Goal: Information Seeking & Learning: Learn about a topic

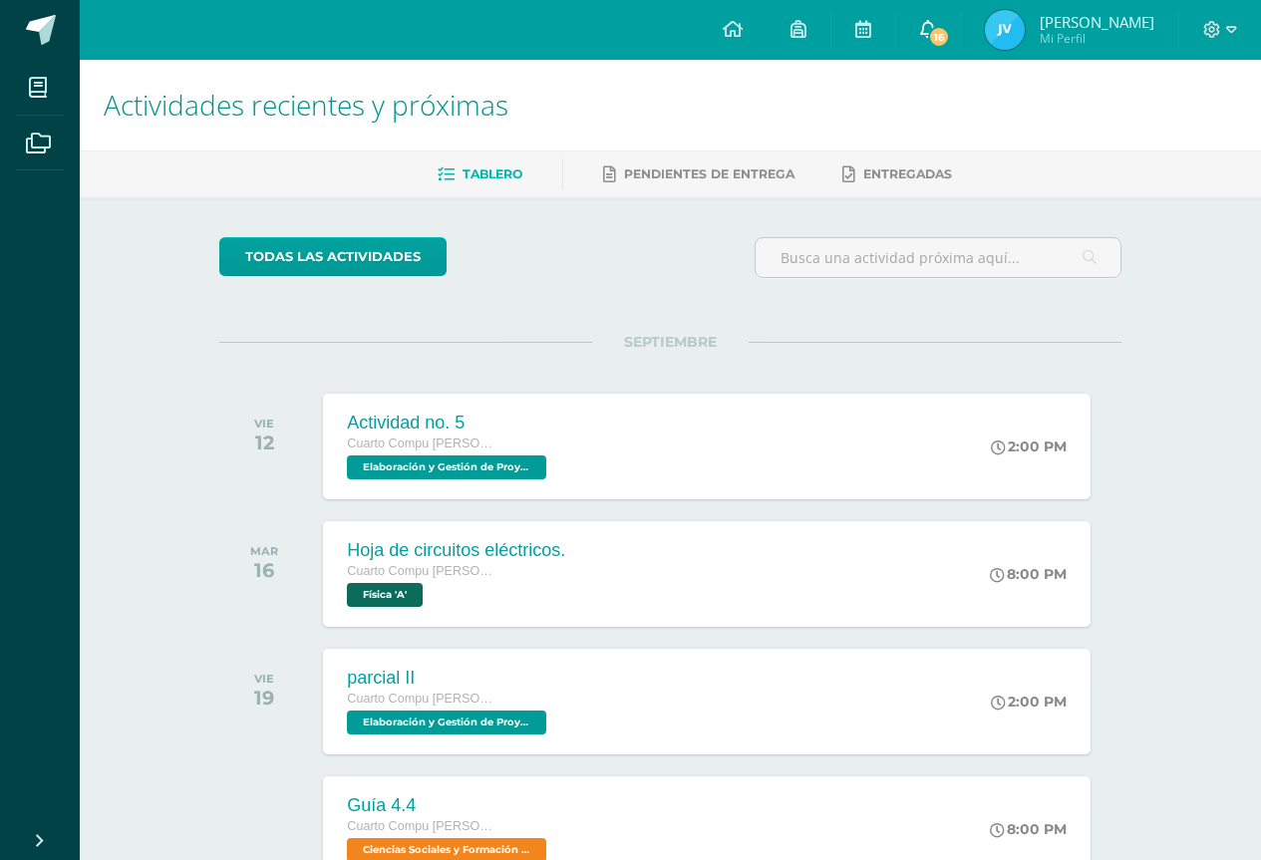
click at [950, 34] on span "16" at bounding box center [939, 37] width 22 height 22
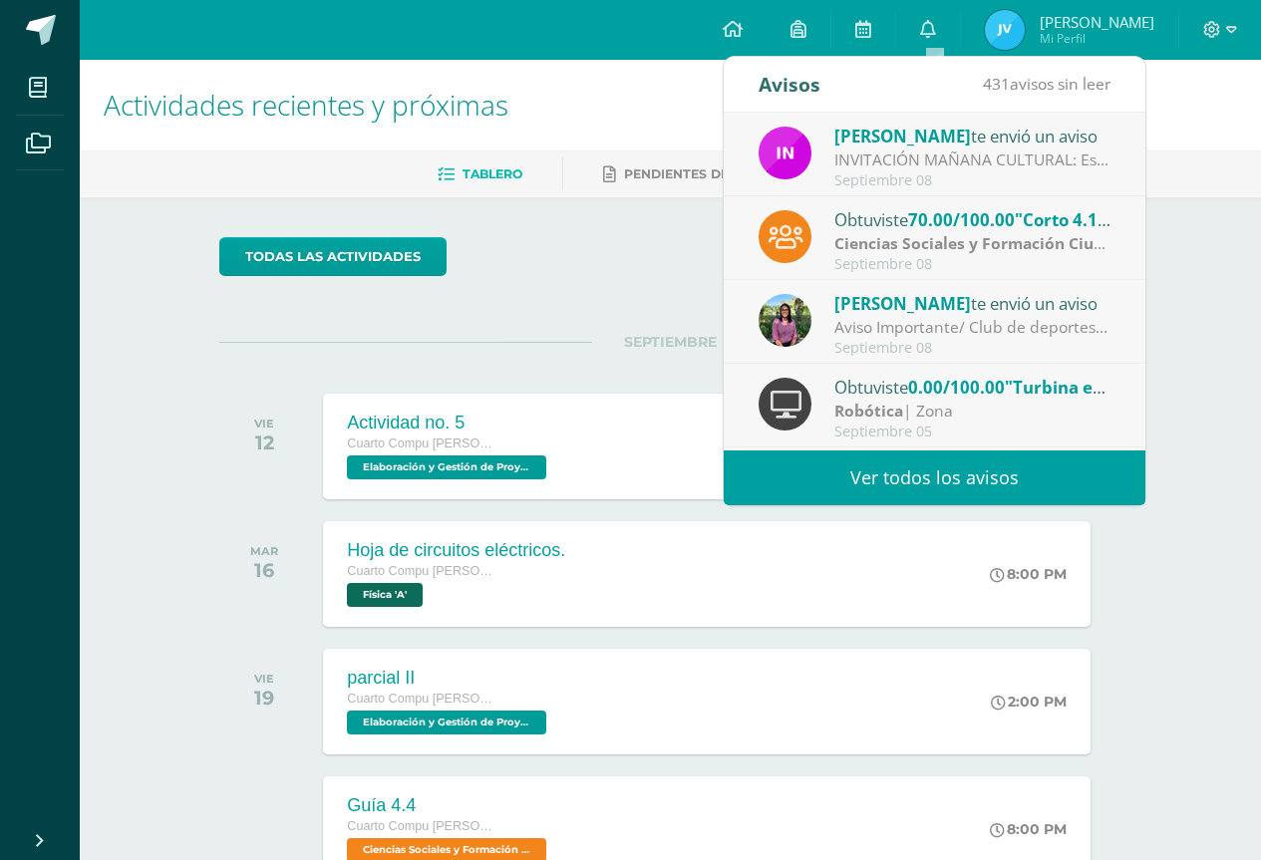
click at [857, 303] on span "[PERSON_NAME]" at bounding box center [902, 303] width 137 height 23
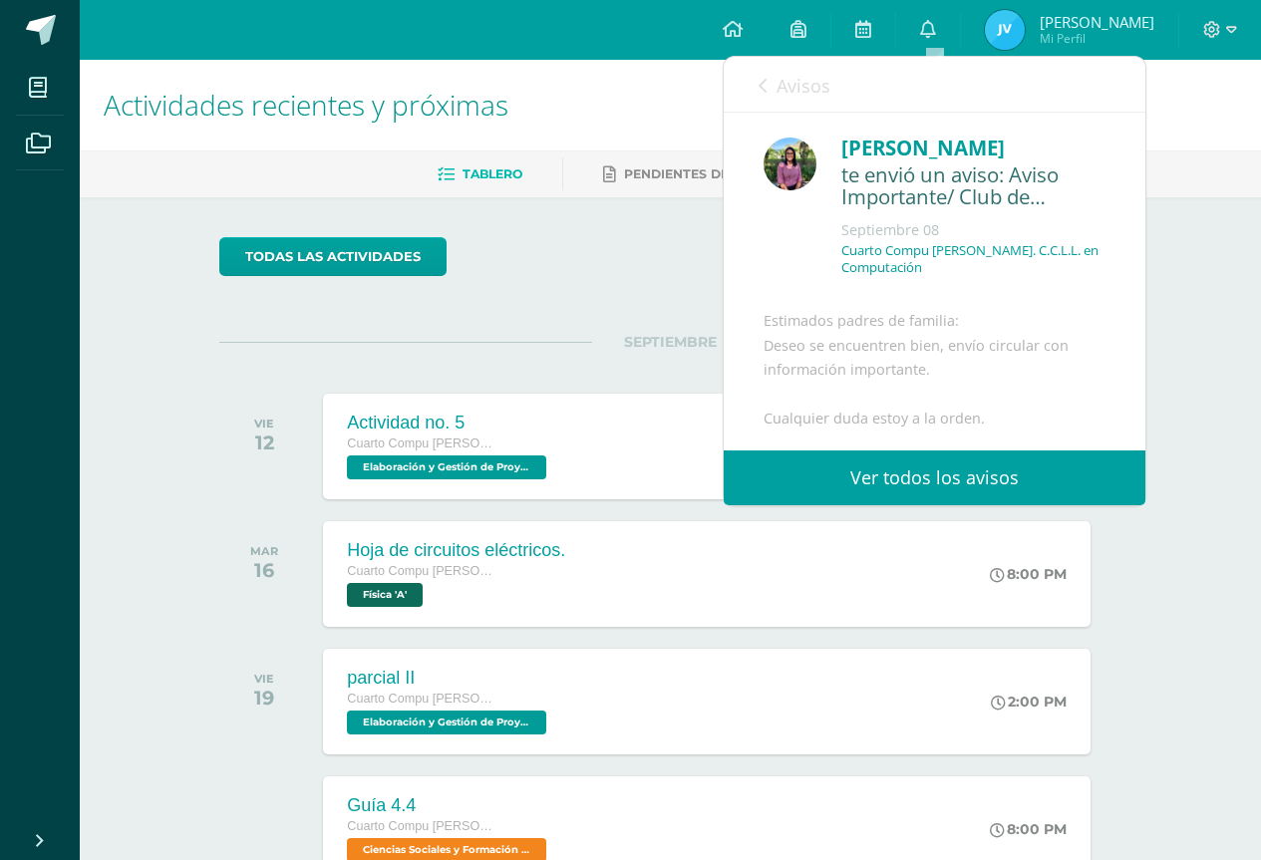
click at [785, 159] on img at bounding box center [789, 164] width 53 height 53
click at [881, 157] on div "[PERSON_NAME]" at bounding box center [973, 148] width 264 height 31
click at [801, 174] on div "Rocio Cabezas te envió un aviso: Aviso Importante/ Club de deportes Septiembre …" at bounding box center [934, 213] width 342 height 161
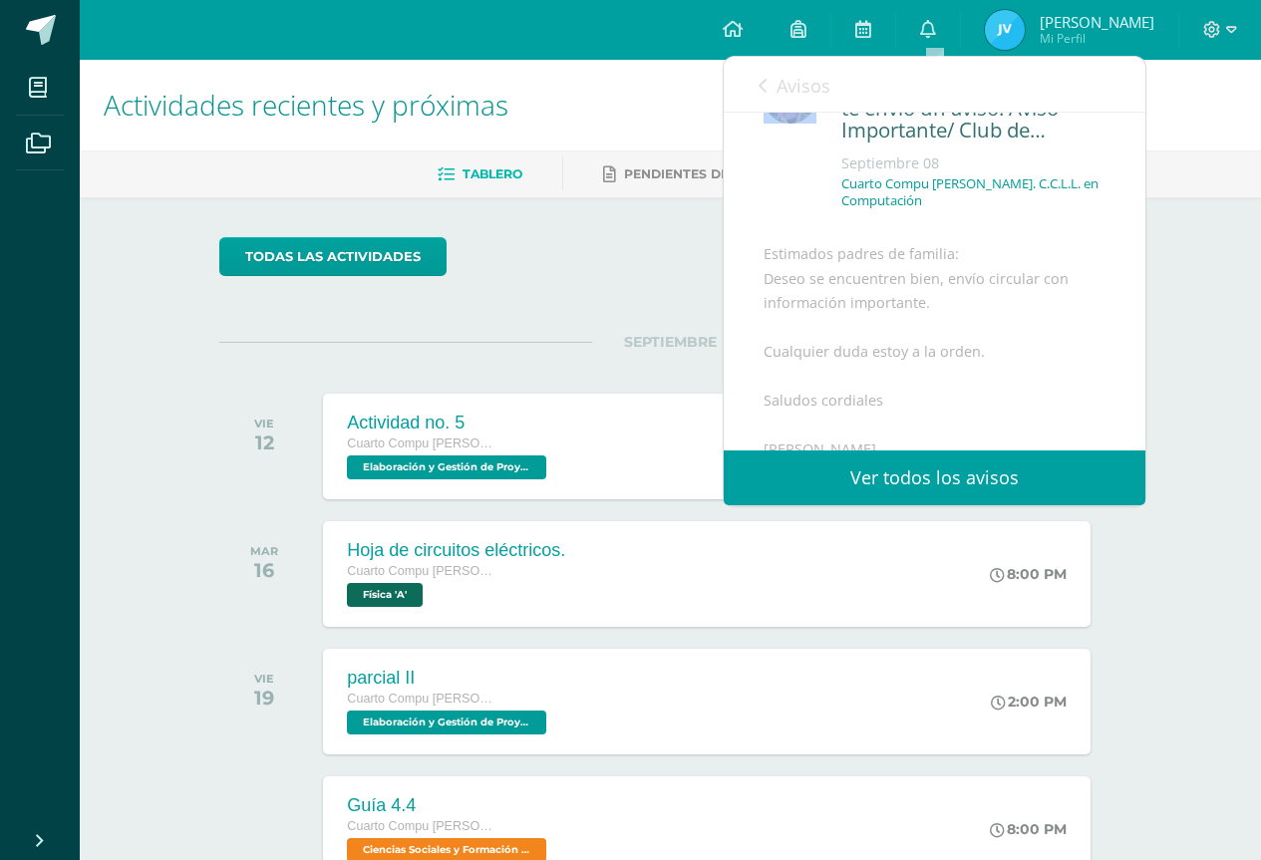
scroll to position [382, 0]
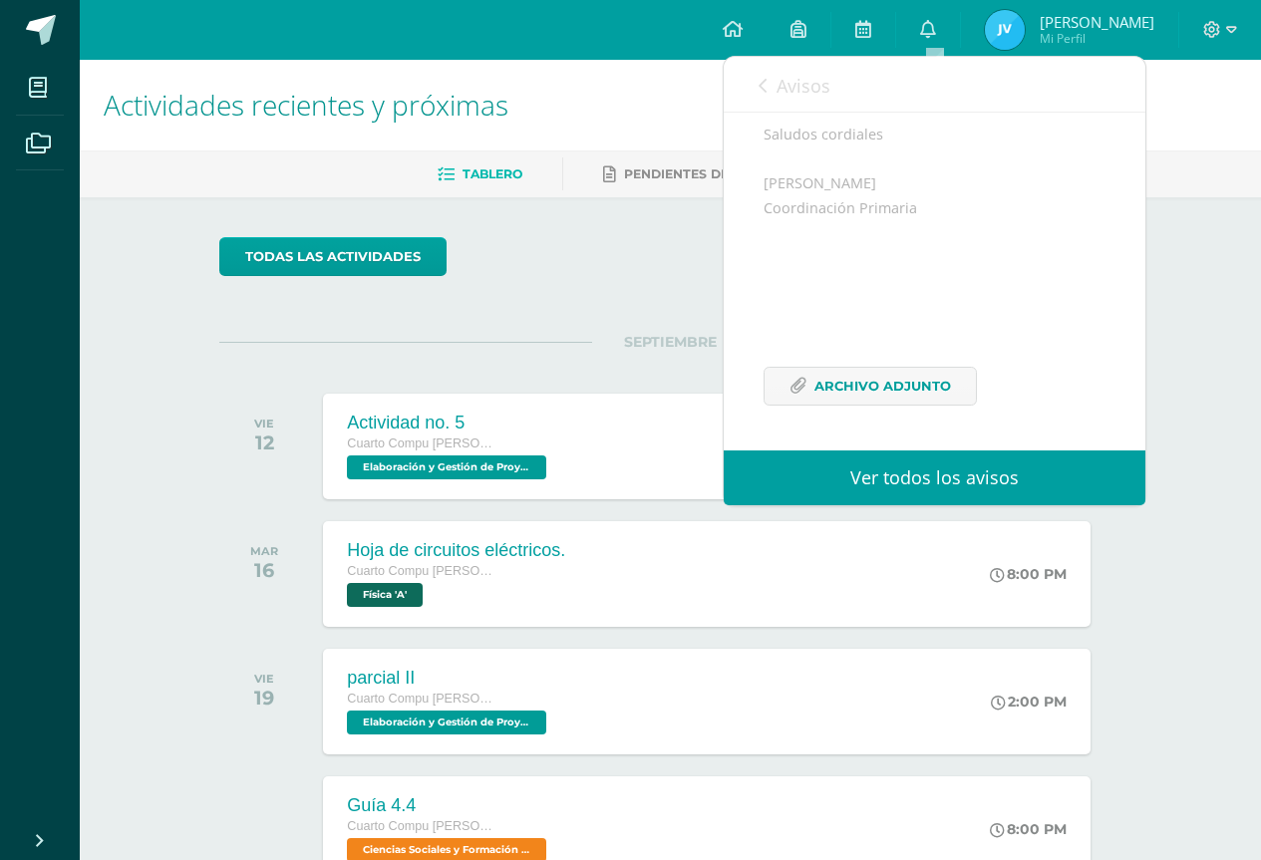
click at [614, 352] on div "SEPTIEMBRE VIE 12 Actividad no. 5 Cuarto Compu Bach. C.C.L.L. en Computación El…" at bounding box center [670, 422] width 902 height 160
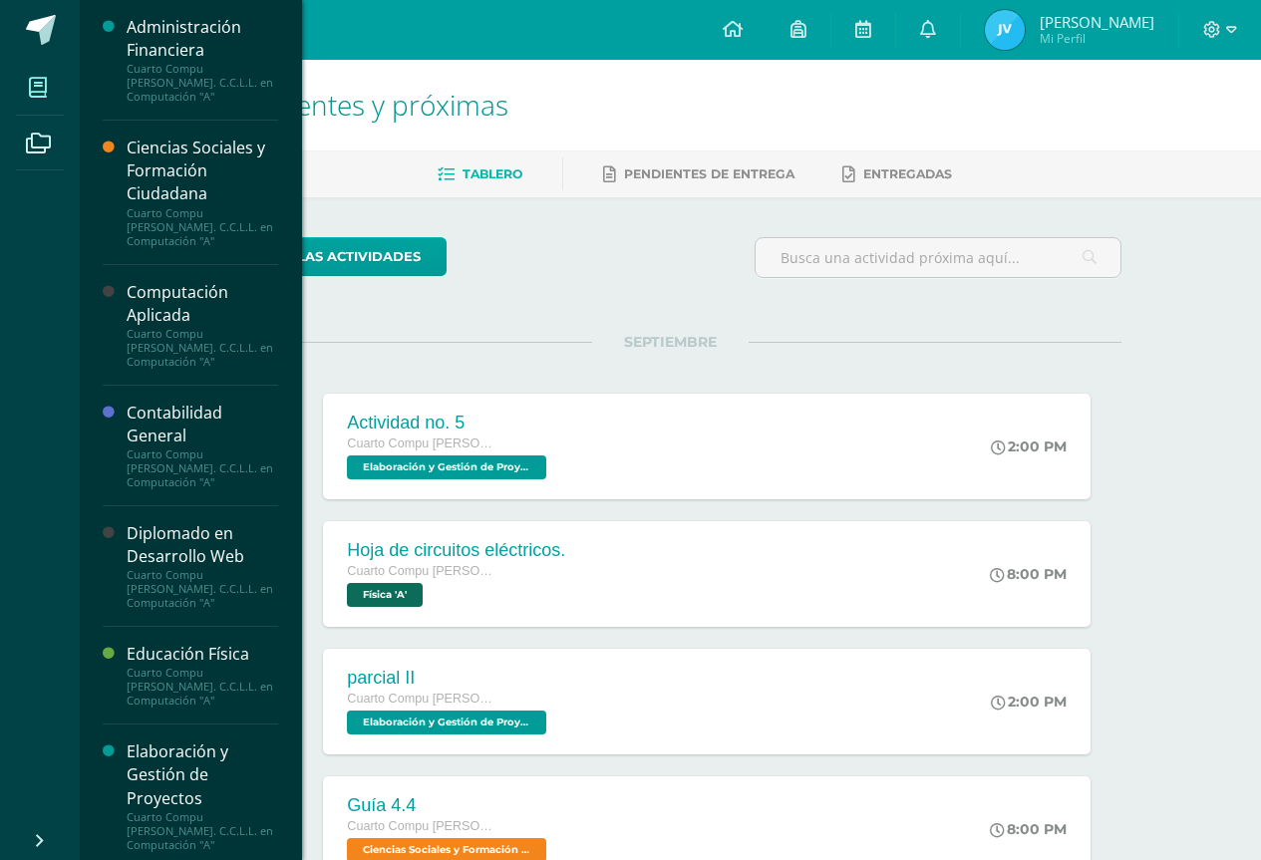
click at [21, 88] on span at bounding box center [38, 87] width 45 height 45
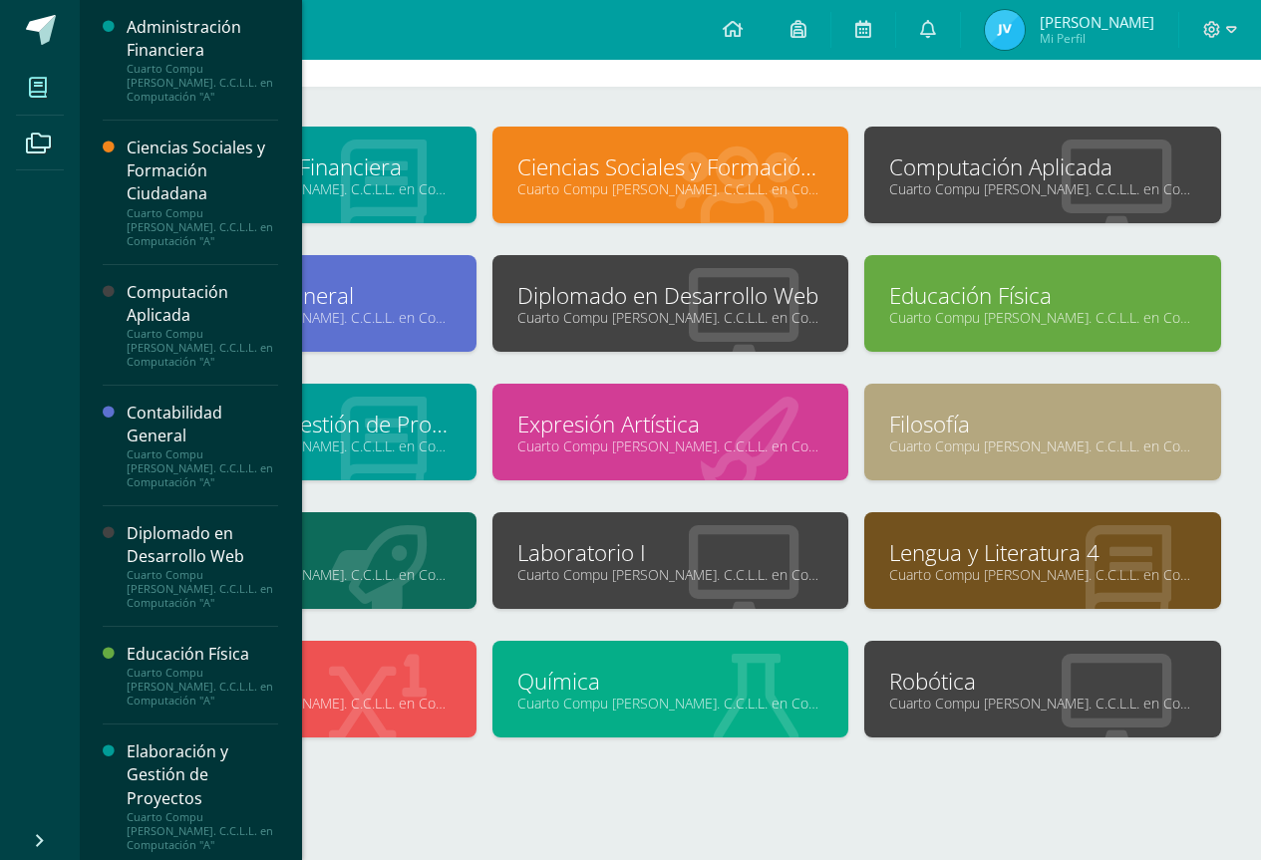
scroll to position [99, 0]
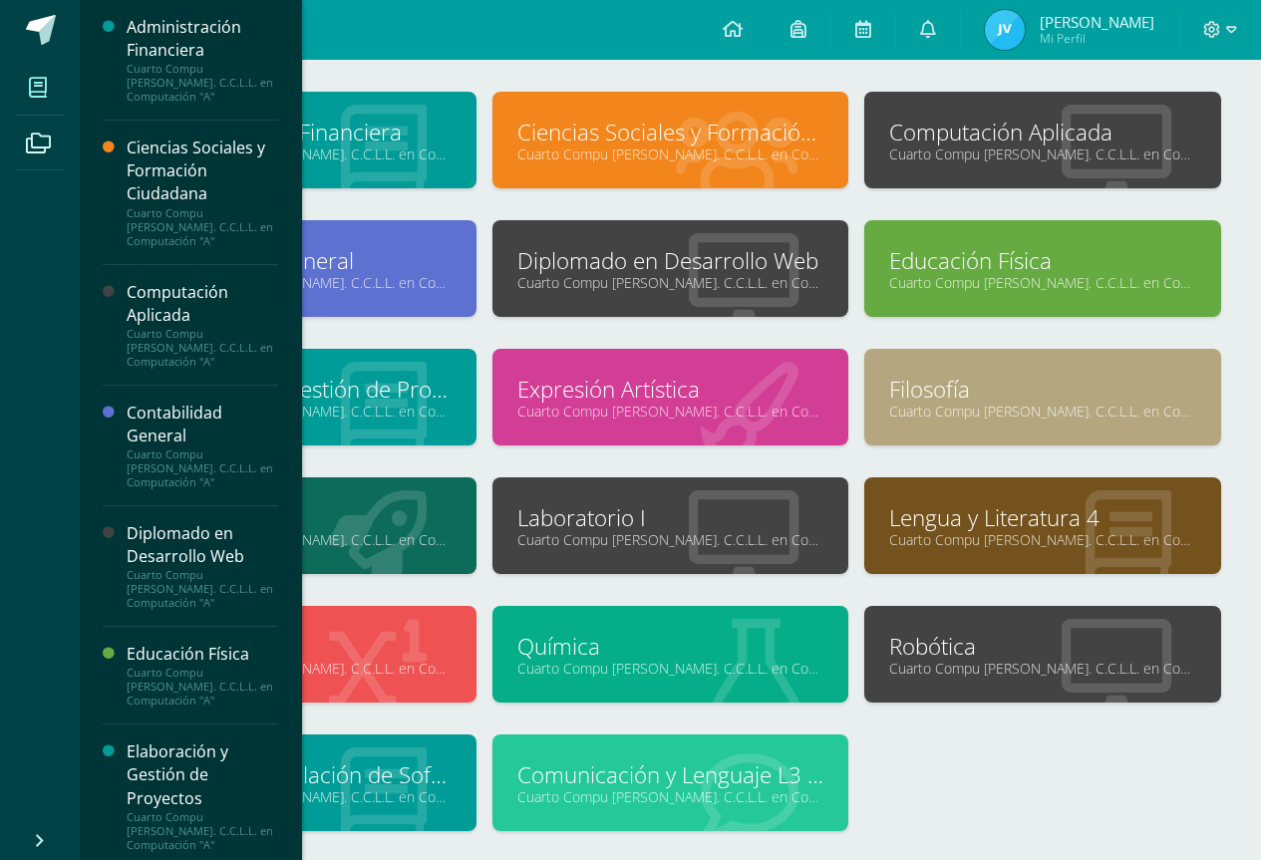
click at [570, 516] on link "Laboratorio I" at bounding box center [670, 517] width 307 height 31
